Goal: Task Accomplishment & Management: Use online tool/utility

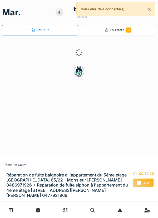
click at [141, 183] on icon at bounding box center [140, 183] width 4 height 4
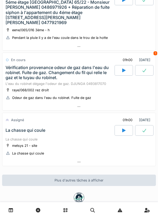
scroll to position [276, 0]
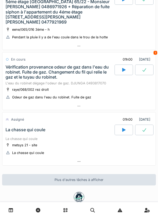
click at [118, 132] on div at bounding box center [124, 129] width 18 height 11
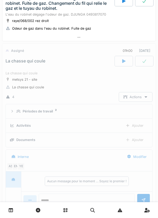
scroll to position [367, 0]
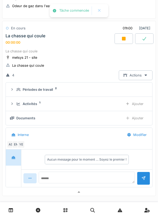
click at [132, 117] on div "Ajouter" at bounding box center [134, 118] width 27 height 10
click at [134, 103] on div "Ajouter" at bounding box center [134, 104] width 27 height 10
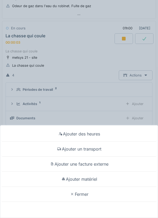
click at [97, 180] on div "Ajouter matériel" at bounding box center [79, 178] width 156 height 15
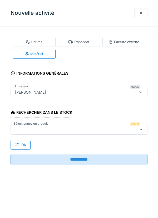
click at [105, 127] on div at bounding box center [70, 129] width 115 height 6
click at [143, 17] on div at bounding box center [141, 13] width 13 height 10
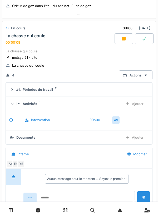
click at [133, 105] on div "Ajouter" at bounding box center [134, 104] width 27 height 10
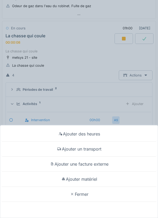
click at [96, 148] on div "Ajouter un transport" at bounding box center [79, 148] width 156 height 15
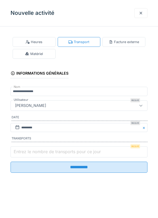
click at [86, 149] on input "Entrez le nombre de transports pour ce jour" at bounding box center [79, 151] width 137 height 11
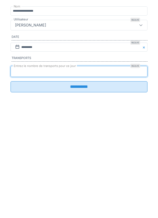
type input "*"
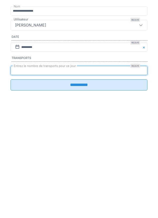
click at [83, 169] on input "**********" at bounding box center [79, 165] width 137 height 11
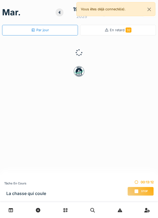
click at [142, 189] on span "Stop" at bounding box center [145, 191] width 7 height 4
